Goal: Register for event/course

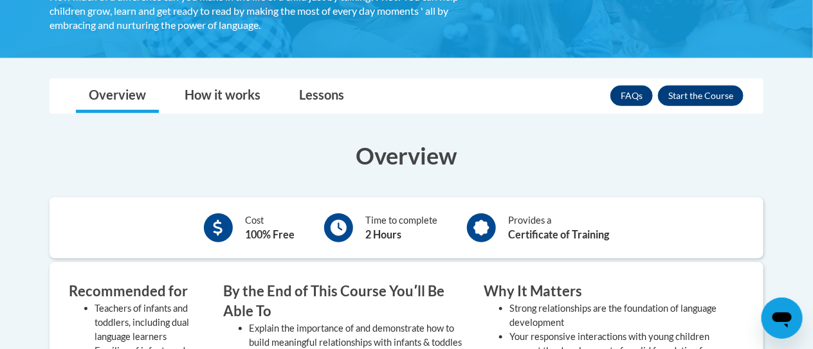
scroll to position [331, 0]
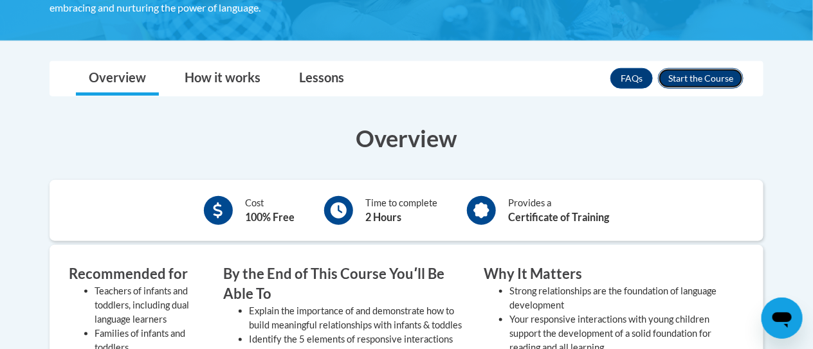
click at [715, 79] on button "Enroll" at bounding box center [701, 78] width 86 height 21
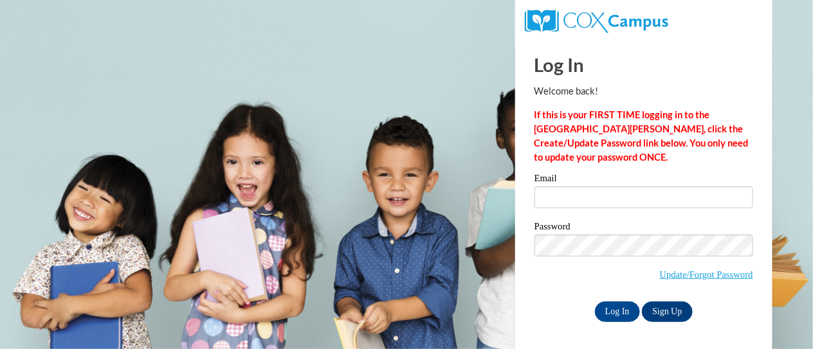
scroll to position [1, 0]
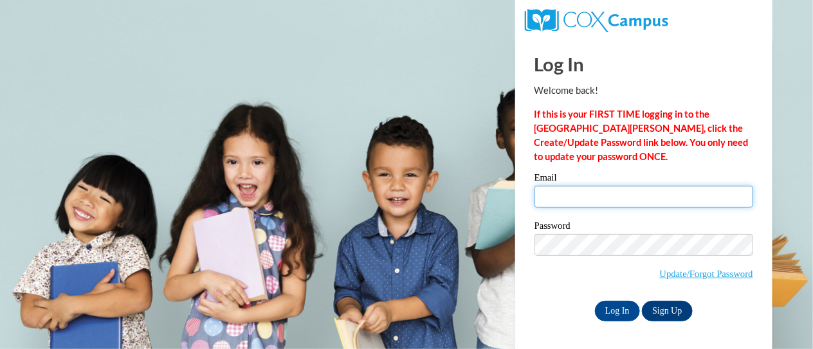
click at [564, 198] on input "Email" at bounding box center [644, 197] width 219 height 22
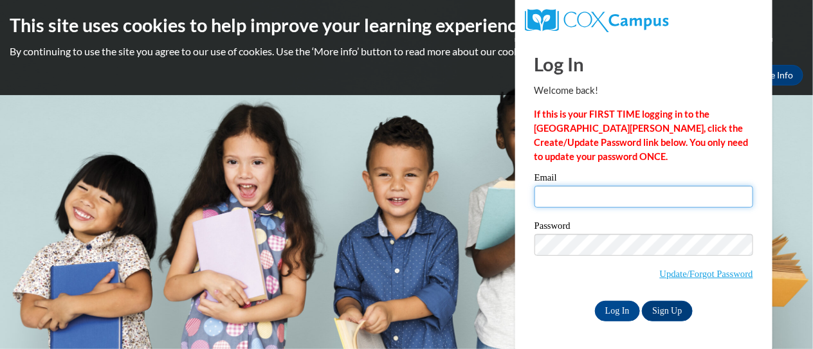
scroll to position [0, 0]
type input "a01992293@alabama.edu"
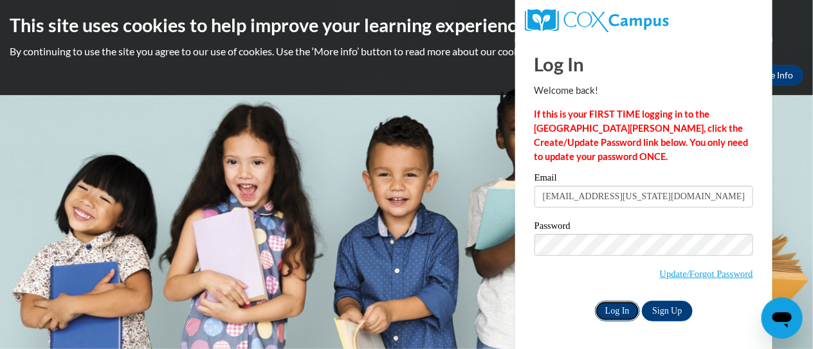
click at [627, 308] on input "Log In" at bounding box center [617, 311] width 45 height 21
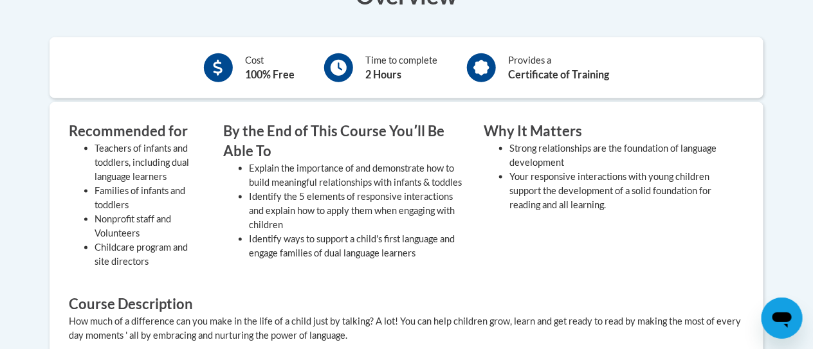
scroll to position [338, 0]
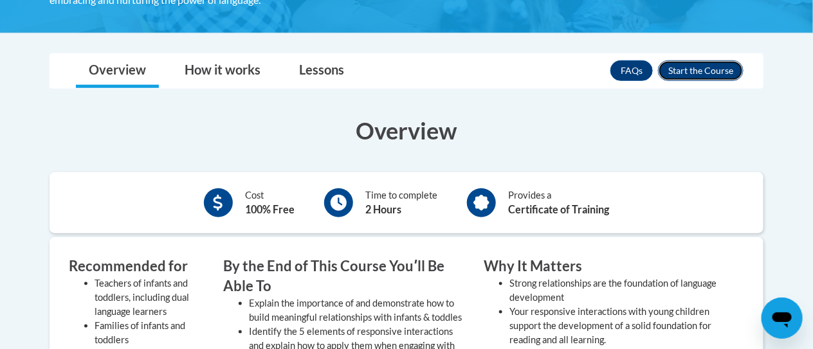
click at [708, 68] on button "Enroll" at bounding box center [701, 70] width 86 height 21
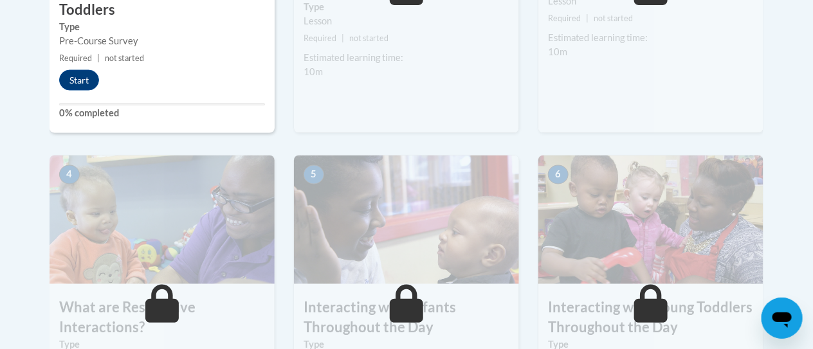
scroll to position [717, 0]
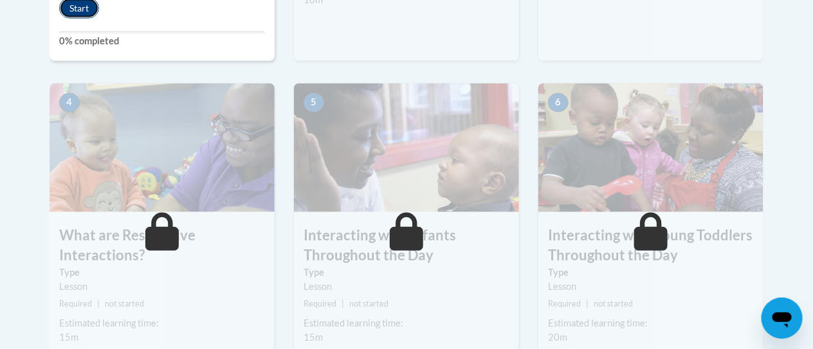
click at [78, 8] on button "Start" at bounding box center [79, 8] width 40 height 21
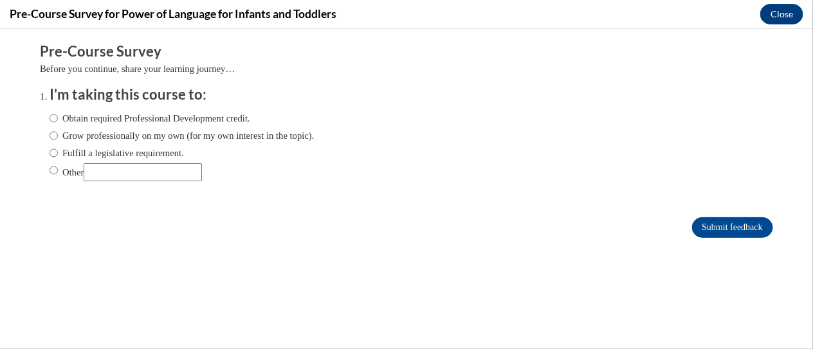
scroll to position [0, 0]
click at [82, 169] on label "Other" at bounding box center [126, 172] width 152 height 18
click at [58, 169] on input "Other" at bounding box center [54, 170] width 8 height 14
radio input "true"
click at [164, 167] on input "Other" at bounding box center [143, 172] width 118 height 18
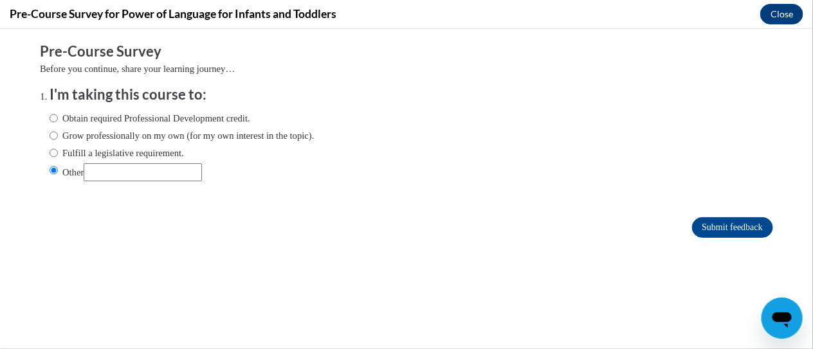
type input "H"
type input "CHD 209"
click at [692, 217] on input "Submit feedback" at bounding box center [732, 227] width 81 height 21
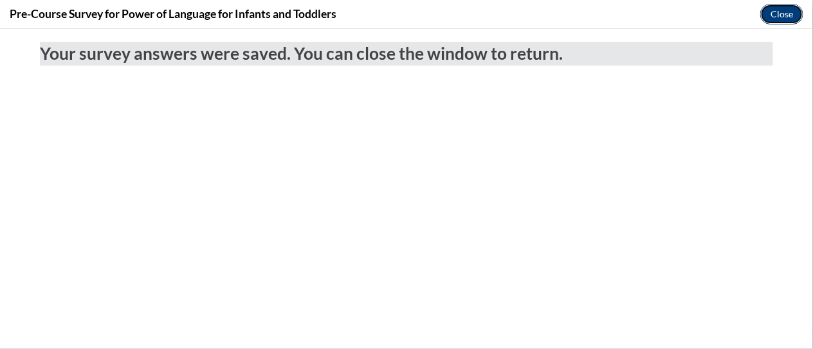
click at [775, 10] on button "Close" at bounding box center [782, 14] width 43 height 21
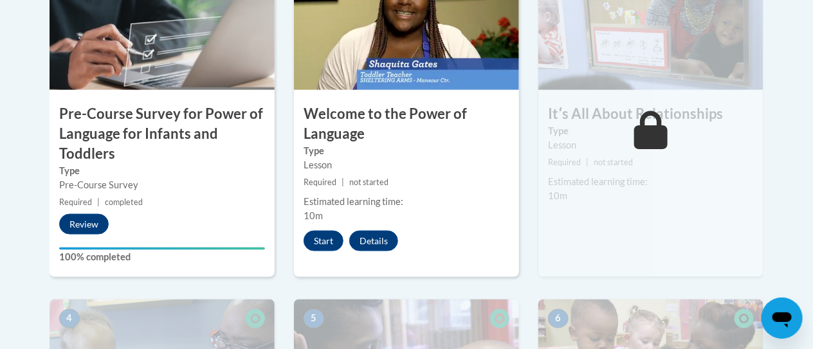
scroll to position [512, 0]
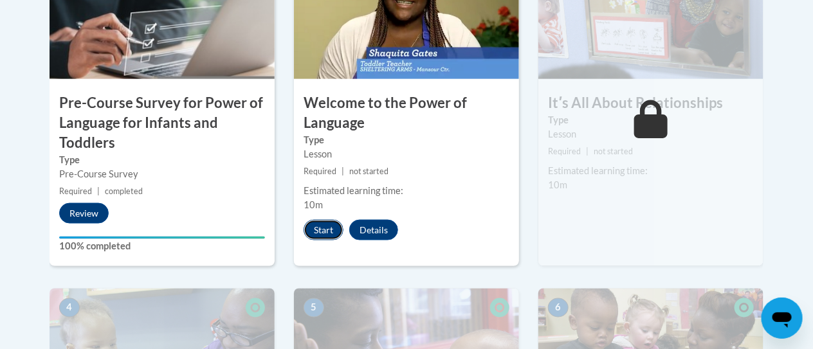
click at [328, 232] on button "Start" at bounding box center [324, 230] width 40 height 21
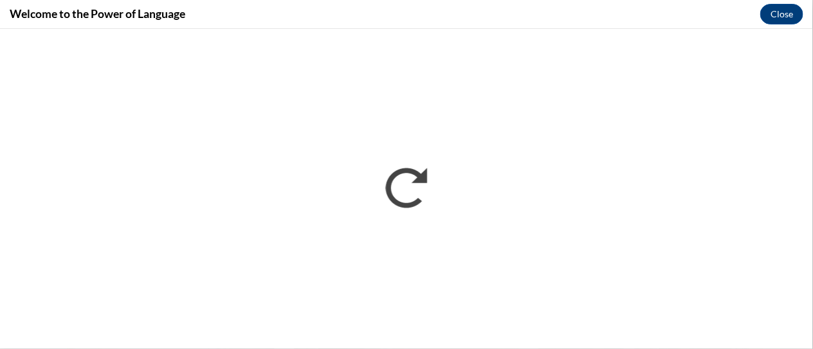
scroll to position [0, 0]
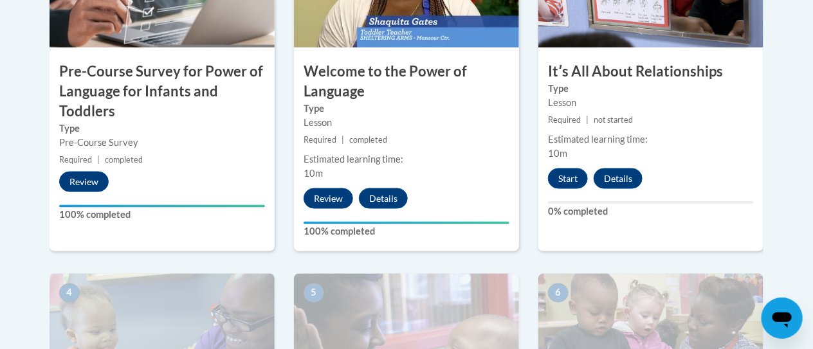
scroll to position [544, 0]
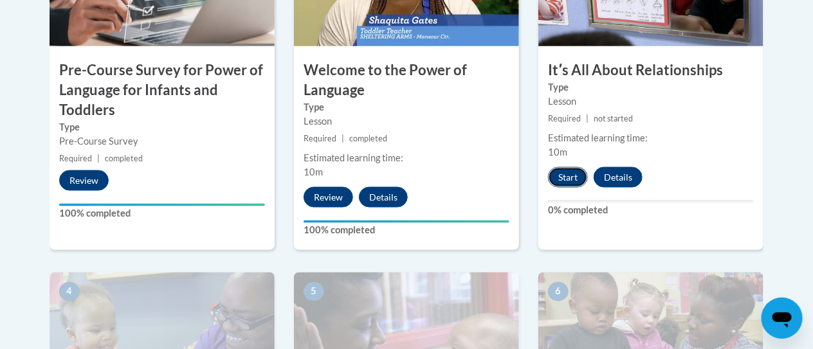
click at [564, 179] on button "Start" at bounding box center [568, 177] width 40 height 21
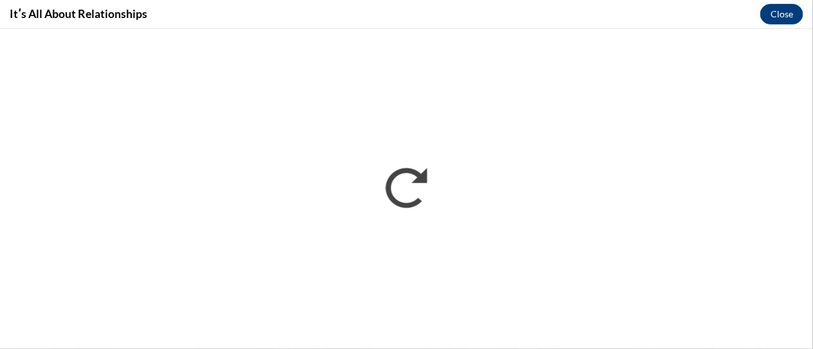
scroll to position [0, 0]
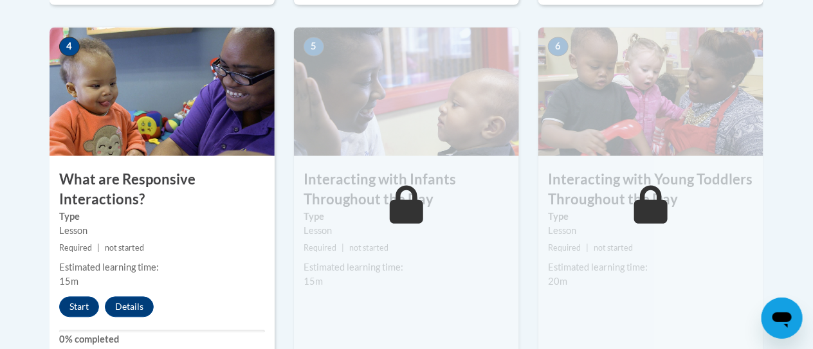
scroll to position [813, 0]
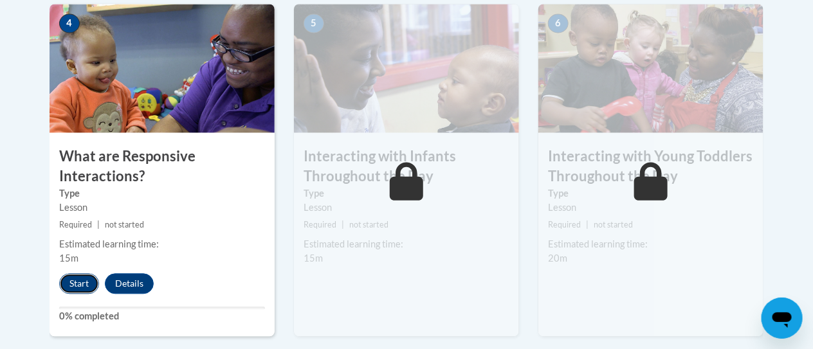
click at [75, 280] on button "Start" at bounding box center [79, 284] width 40 height 21
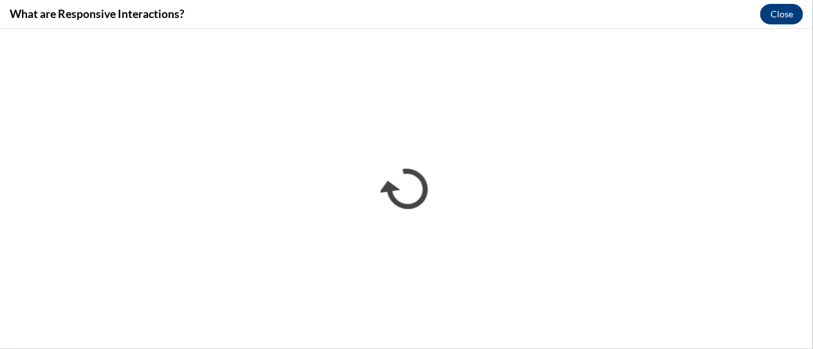
scroll to position [0, 0]
click at [778, 16] on button "Close" at bounding box center [782, 14] width 43 height 21
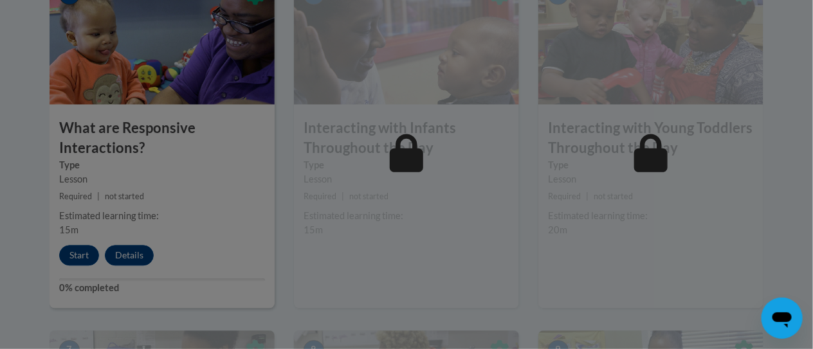
scroll to position [847, 0]
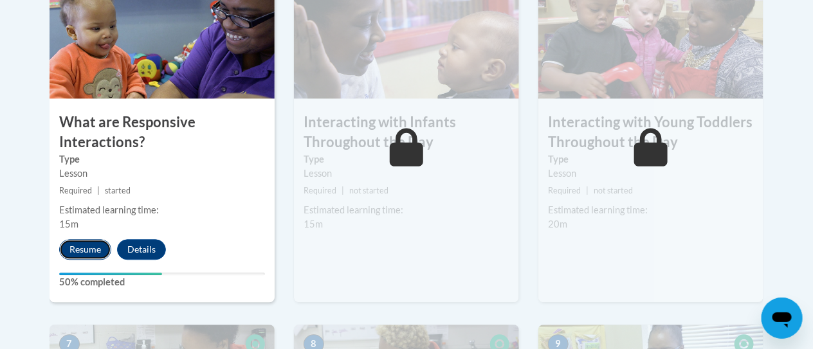
click at [85, 243] on button "Resume" at bounding box center [85, 249] width 52 height 21
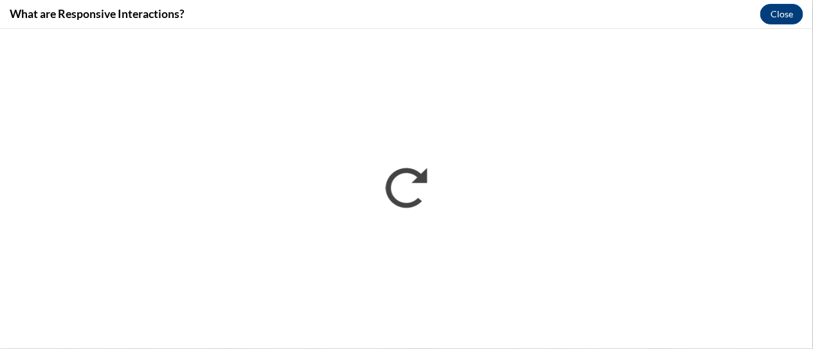
scroll to position [0, 0]
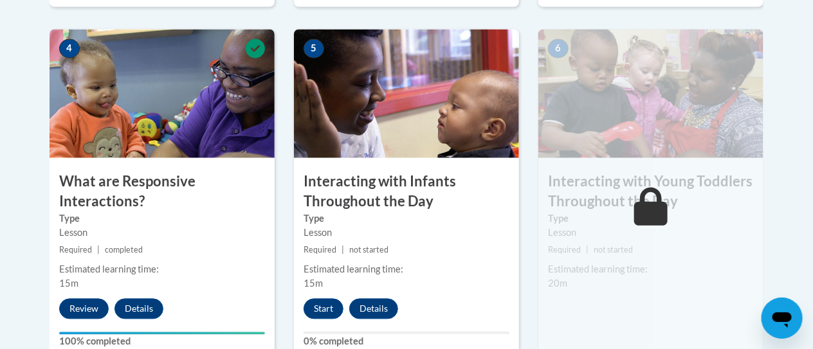
scroll to position [789, 0]
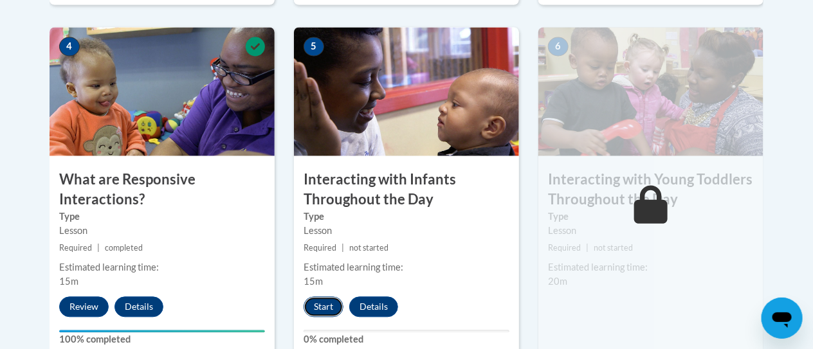
click at [313, 306] on button "Start" at bounding box center [324, 307] width 40 height 21
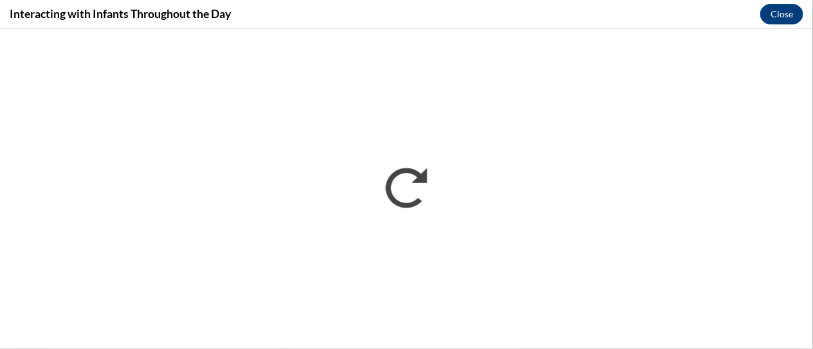
scroll to position [0, 0]
